Goal: Find specific page/section: Find specific page/section

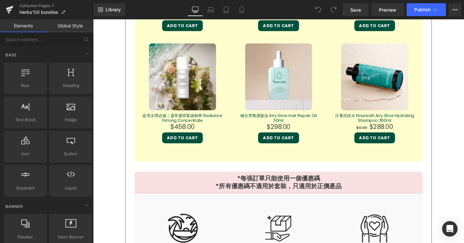
scroll to position [1273, 0]
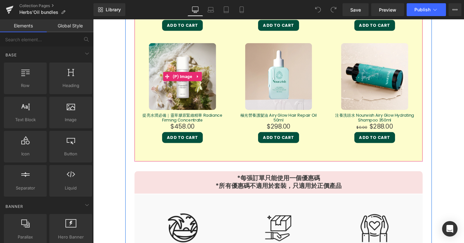
click at [230, 110] on div "Sale Off" at bounding box center [187, 79] width 88 height 71
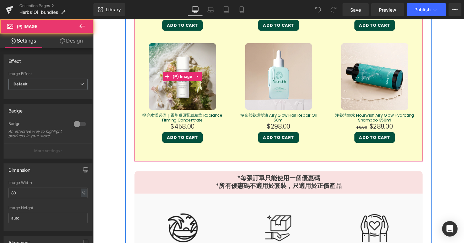
click at [205, 101] on img at bounding box center [187, 79] width 71 height 71
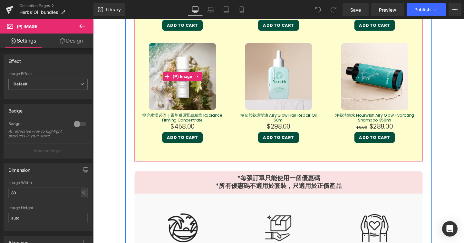
click at [205, 101] on img at bounding box center [187, 79] width 71 height 71
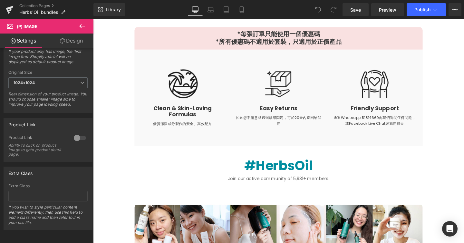
scroll to position [1425, 0]
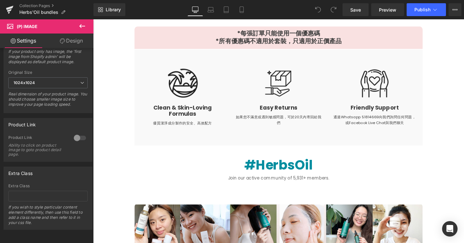
click at [277, 79] on img at bounding box center [288, 87] width 32 height 32
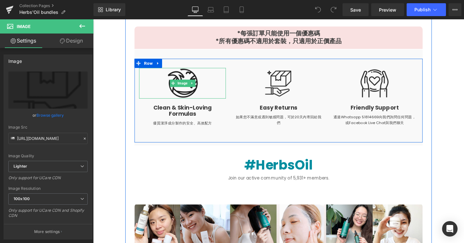
click at [200, 86] on link at bounding box center [197, 87] width 7 height 8
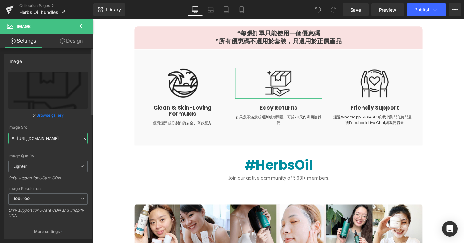
click at [32, 139] on input "[URL][DOMAIN_NAME]" at bounding box center [47, 138] width 79 height 11
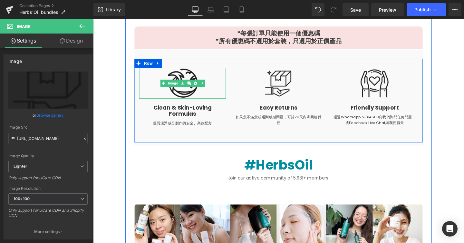
click at [193, 88] on link at bounding box center [194, 87] width 7 height 8
